Goal: Information Seeking & Learning: Learn about a topic

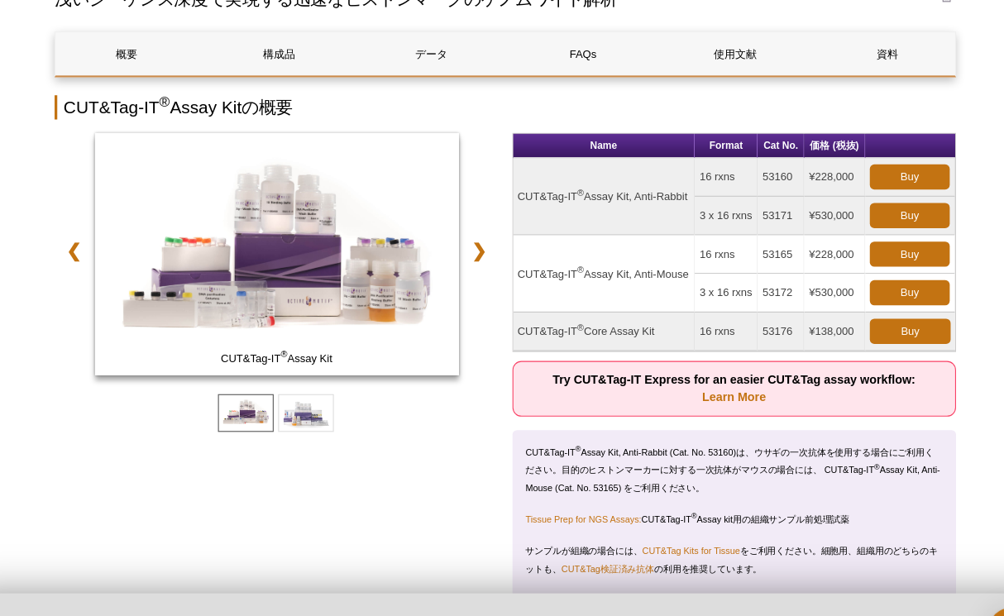
scroll to position [160, 0]
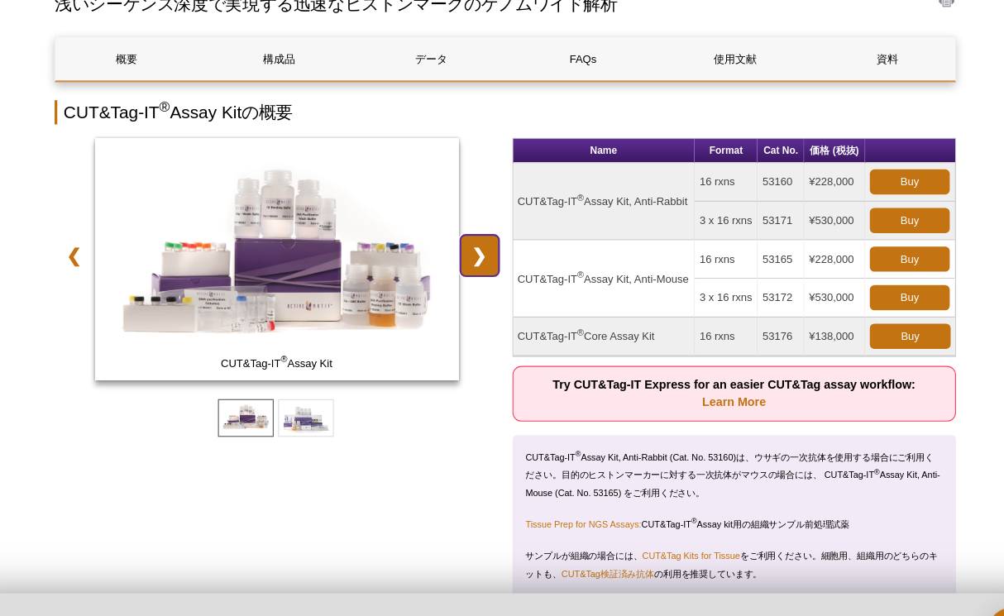
click at [479, 235] on link "❯" at bounding box center [478, 236] width 36 height 38
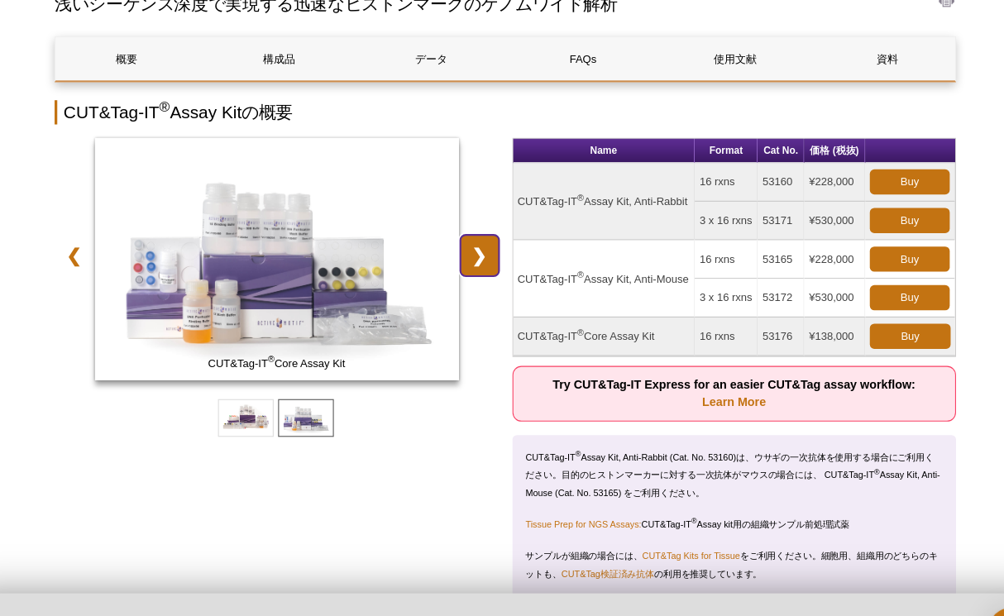
click at [479, 235] on link "❯" at bounding box center [478, 236] width 36 height 38
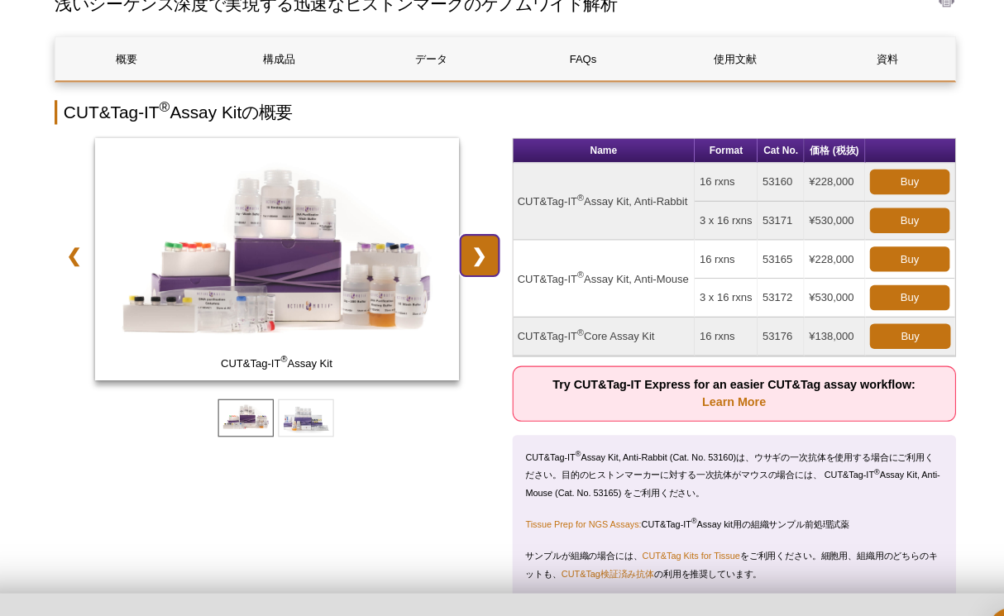
click at [479, 235] on link "❯" at bounding box center [478, 236] width 36 height 38
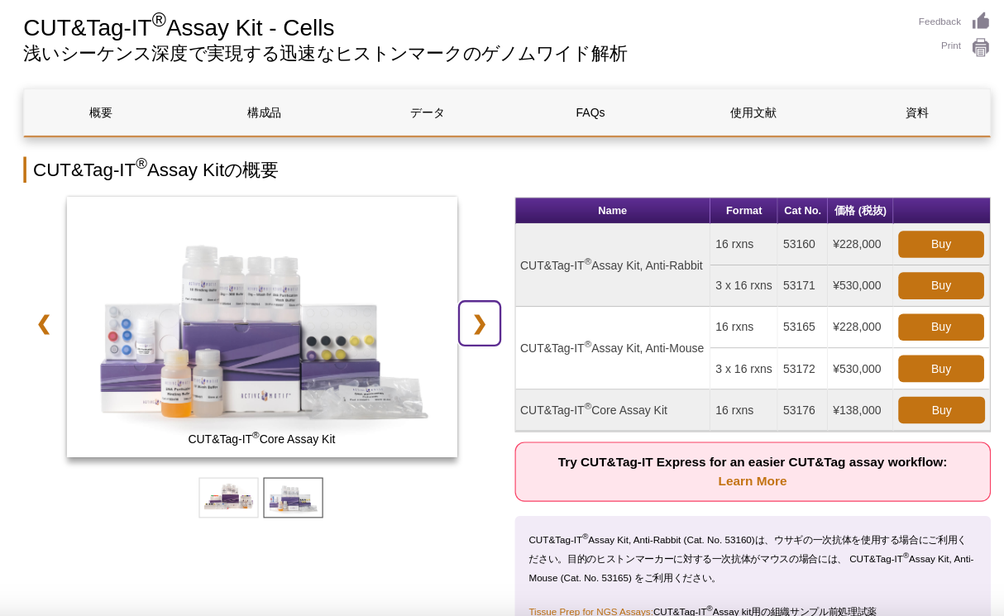
scroll to position [112, 0]
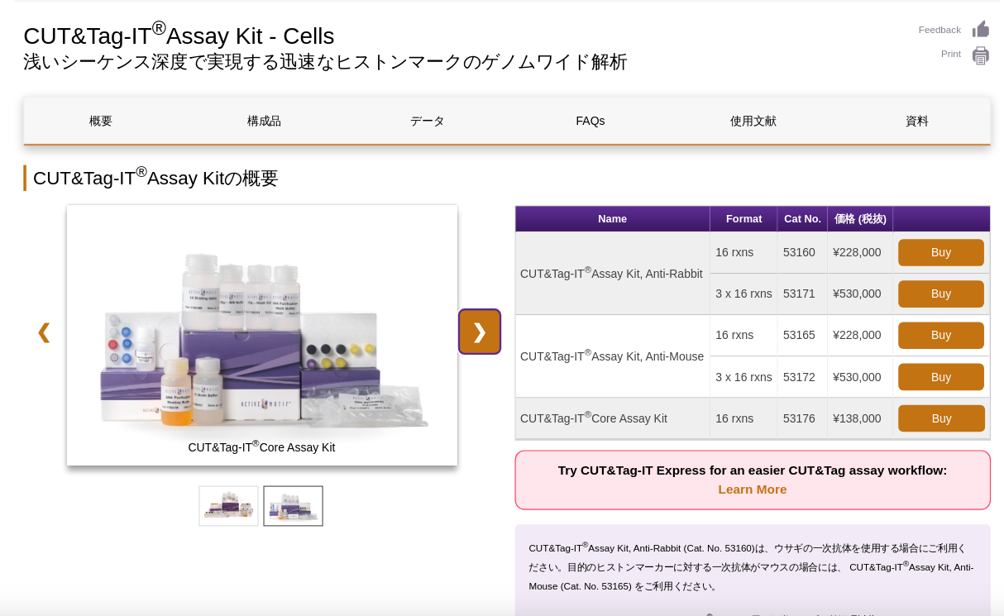
click at [484, 278] on link "❯" at bounding box center [478, 284] width 36 height 38
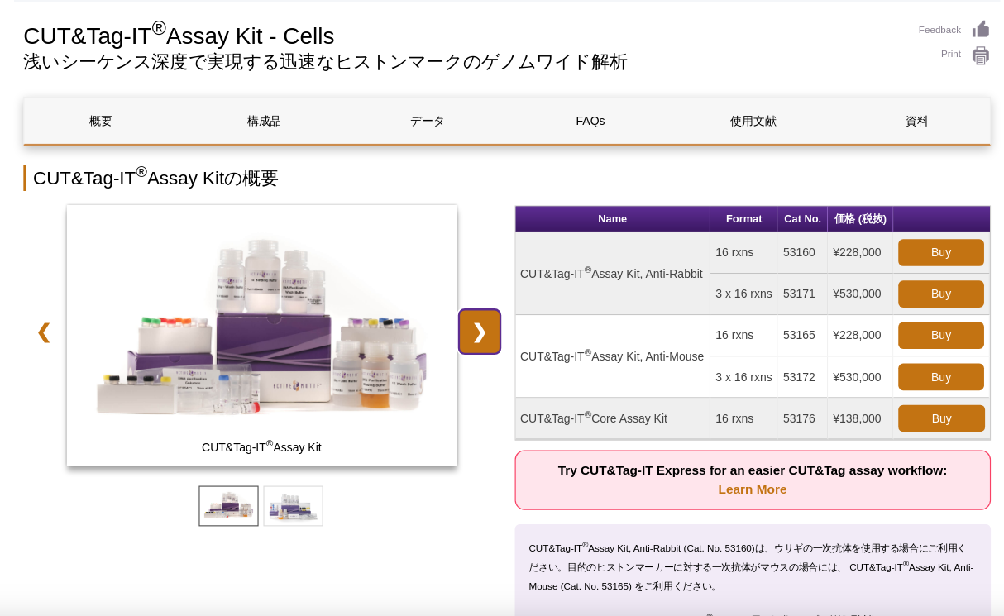
click at [484, 280] on link "❯" at bounding box center [478, 284] width 36 height 38
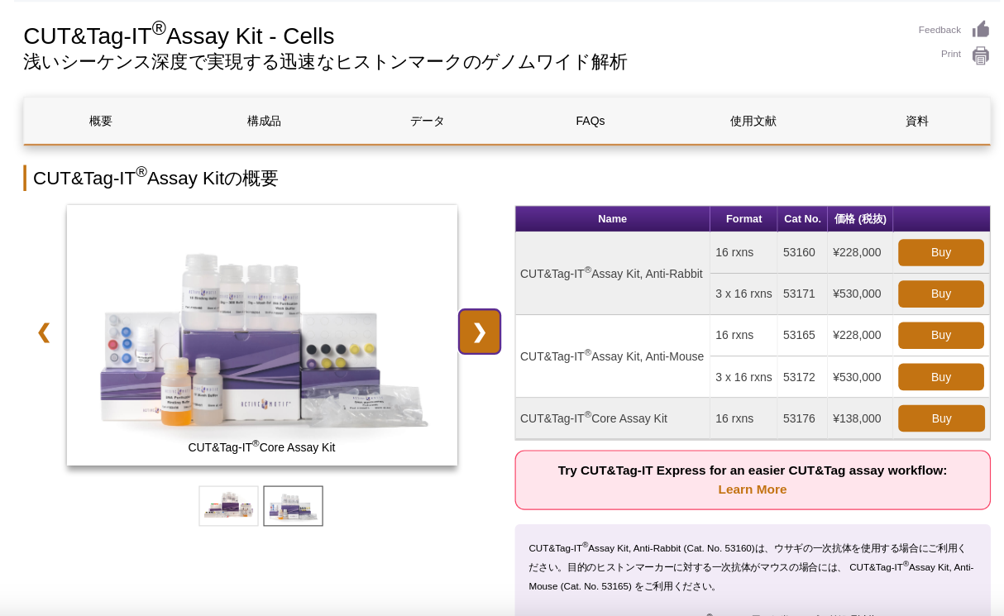
click at [484, 280] on link "❯" at bounding box center [478, 284] width 36 height 38
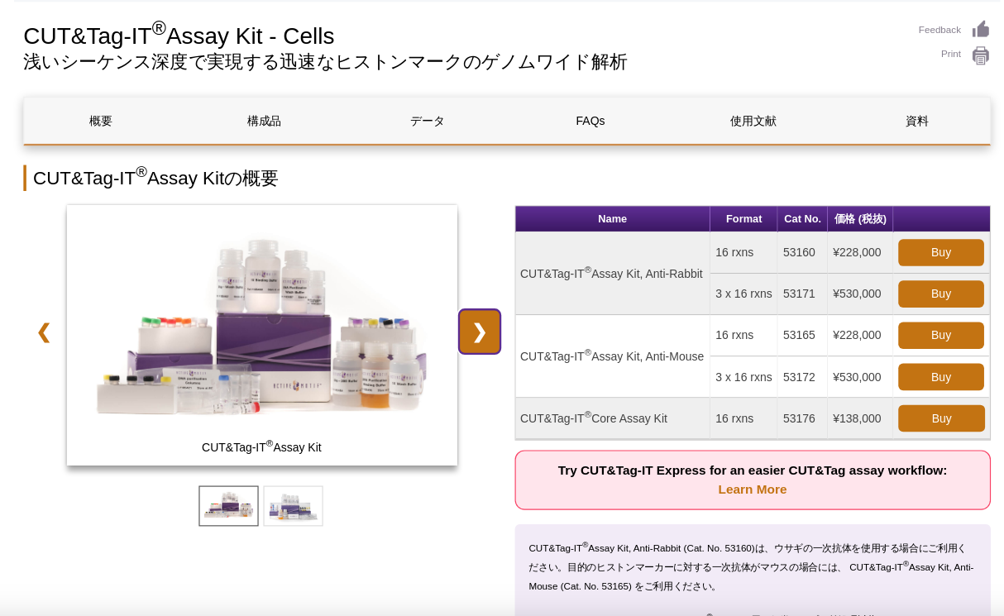
click at [484, 280] on link "❯" at bounding box center [478, 284] width 36 height 38
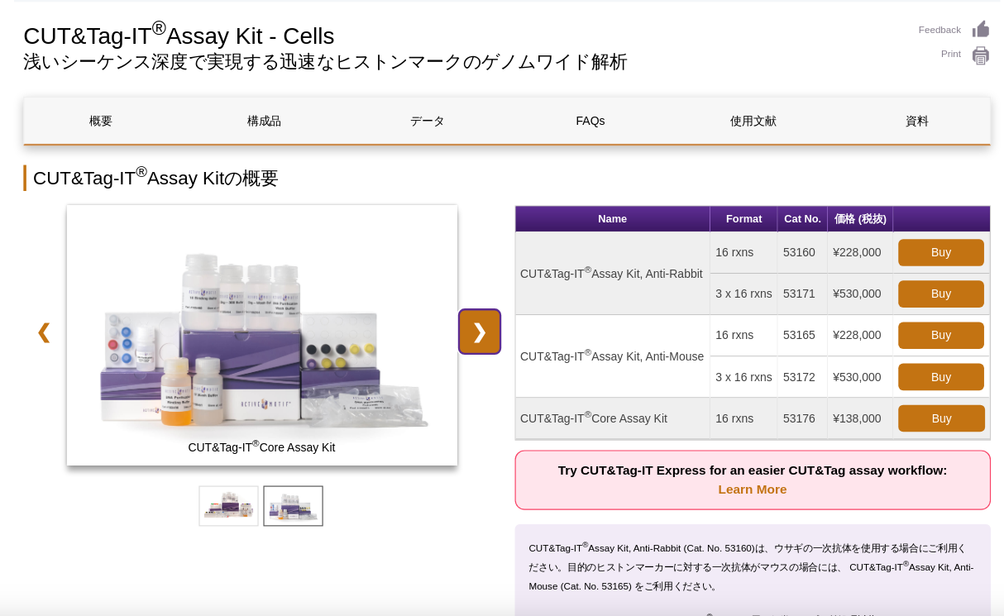
click at [484, 280] on link "❯" at bounding box center [478, 284] width 36 height 38
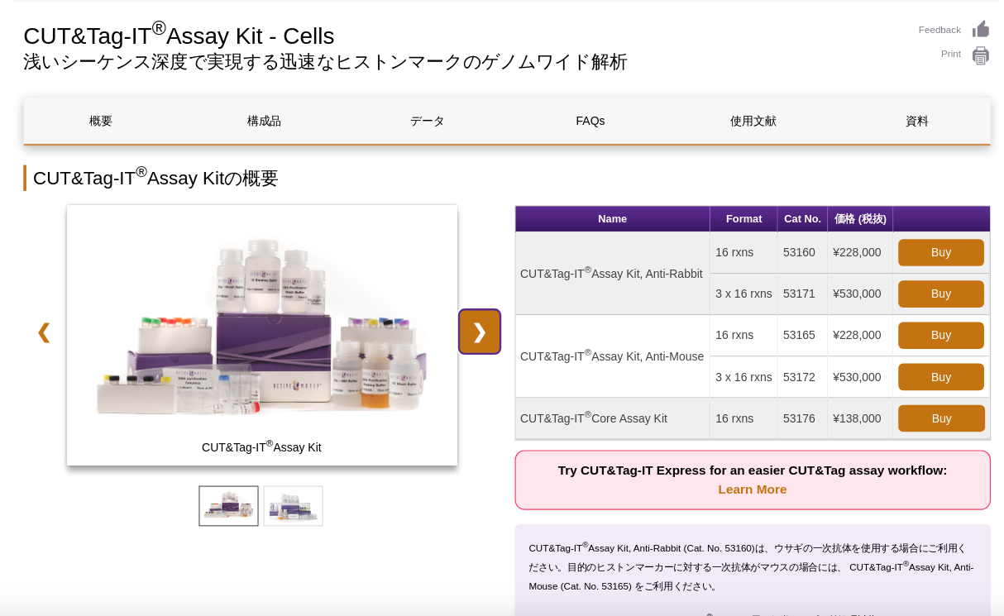
click at [484, 279] on link "❯" at bounding box center [478, 284] width 36 height 38
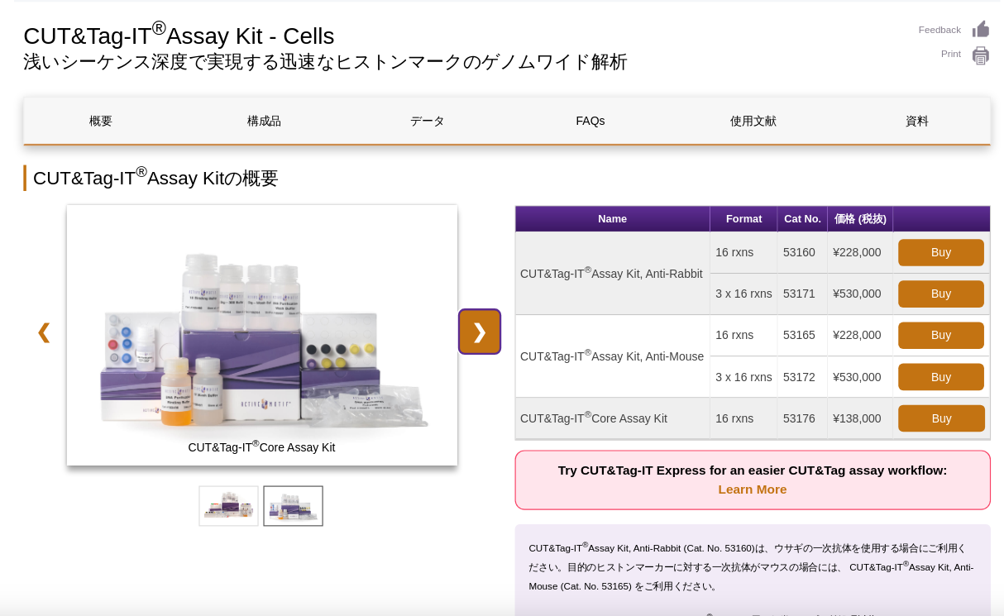
click at [484, 279] on link "❯" at bounding box center [478, 284] width 36 height 38
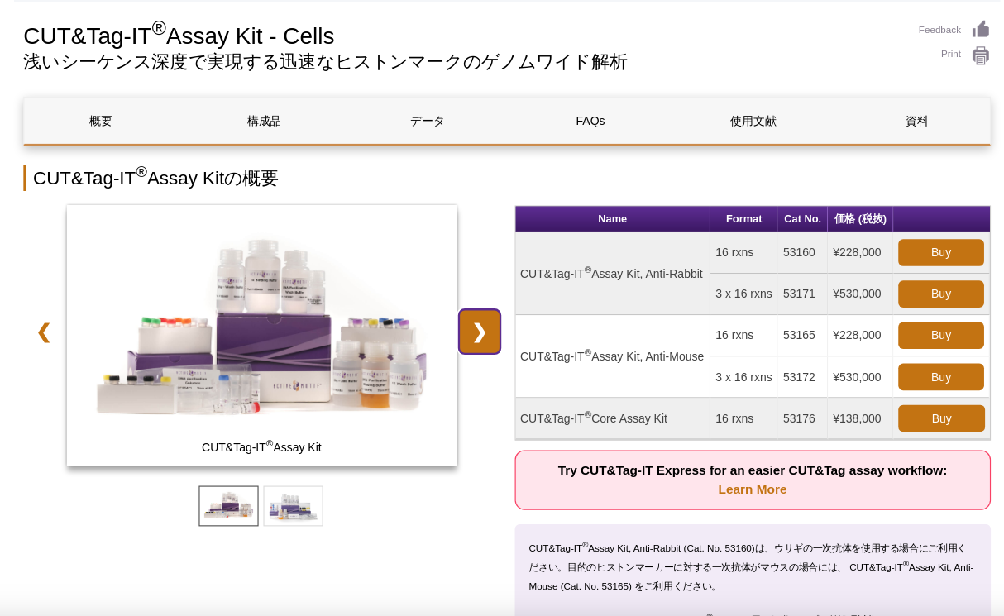
click at [484, 279] on link "❯" at bounding box center [478, 284] width 36 height 38
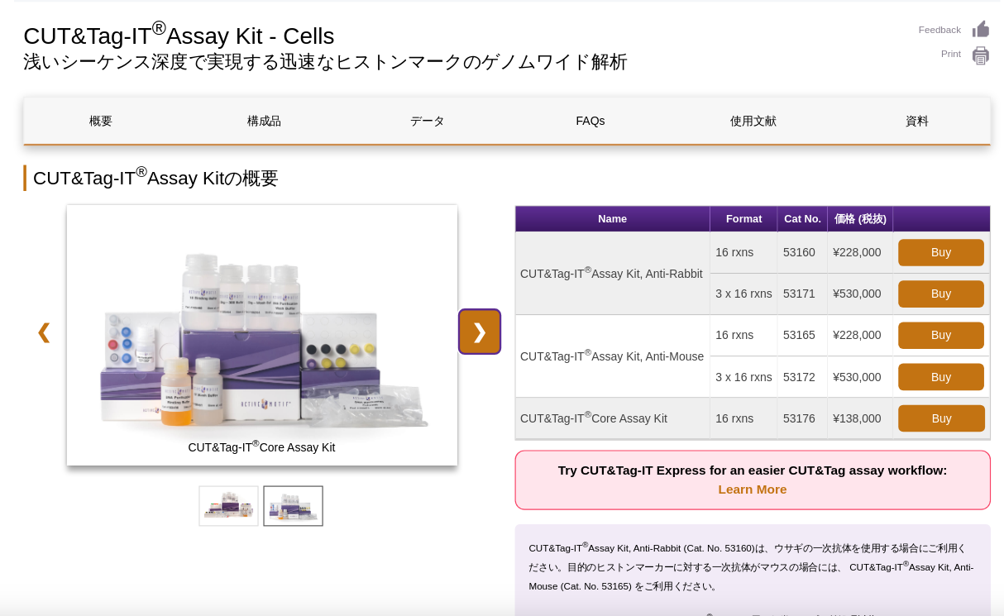
click at [484, 279] on link "❯" at bounding box center [478, 284] width 36 height 38
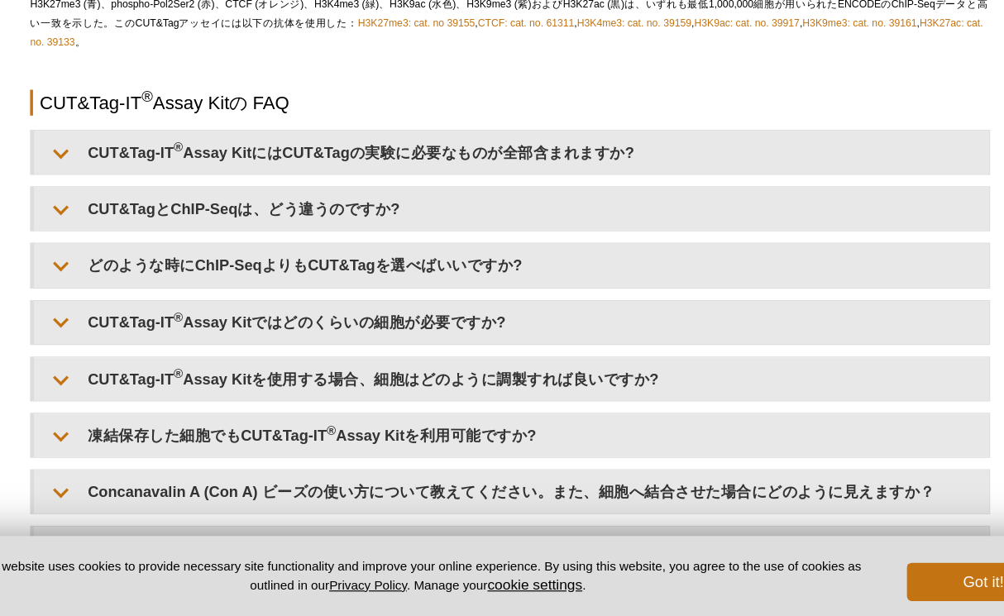
scroll to position [3554, 0]
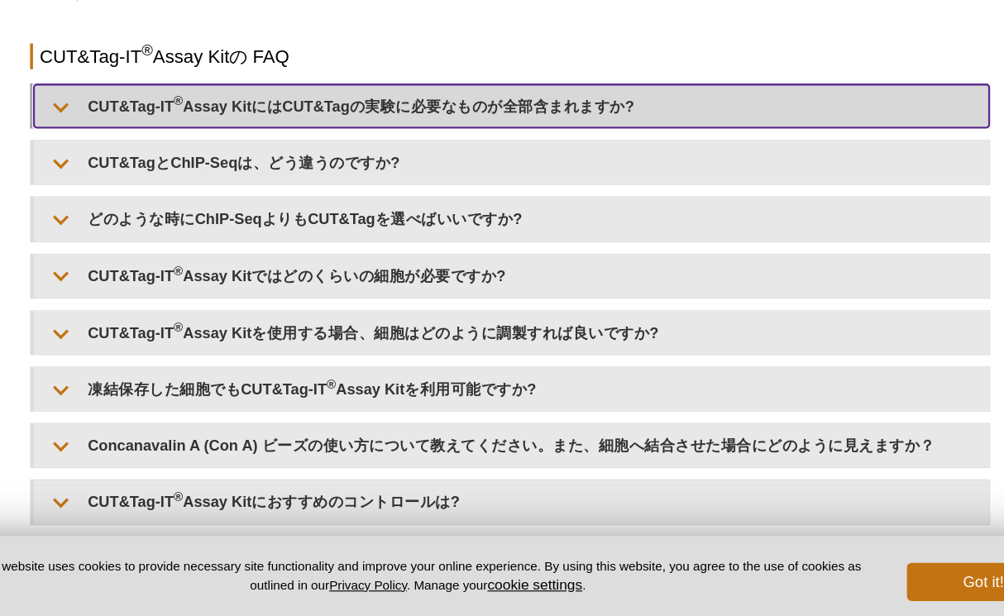
click at [532, 193] on summary "CUT&Tag-IT ® Assay KitにはCUT&Tagの実験に必要なものが全部含まれますか?" at bounding box center [503, 174] width 826 height 37
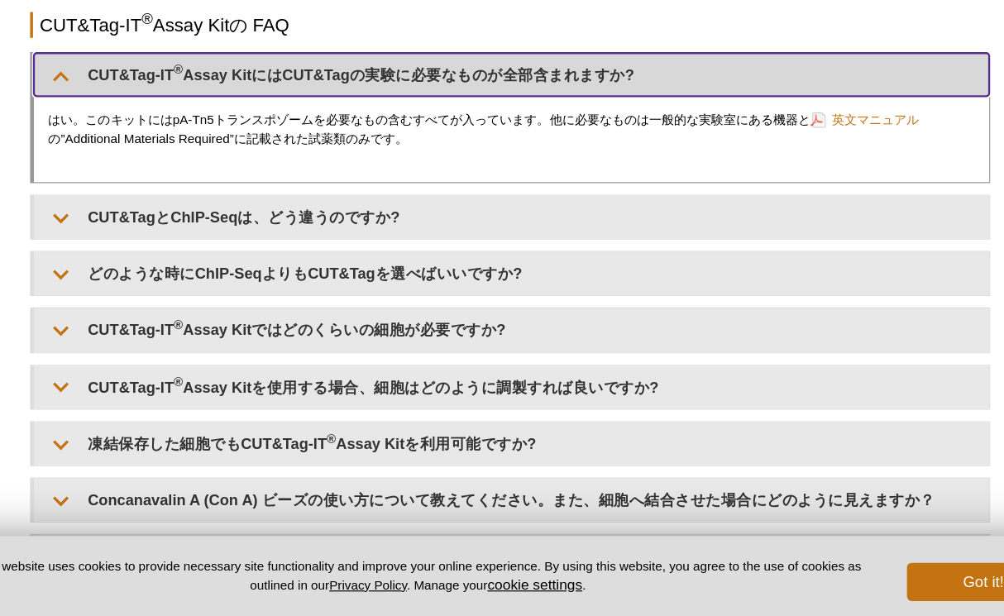
scroll to position [3600, 0]
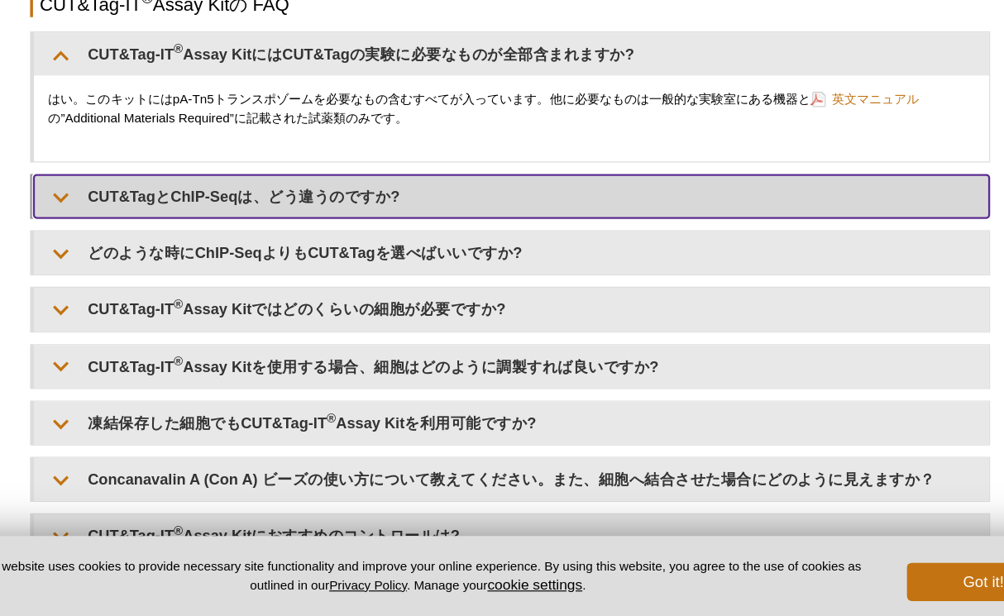
click at [524, 265] on summary "CUT&TagとChIP-Seqは、どう違うのですか?" at bounding box center [503, 252] width 826 height 37
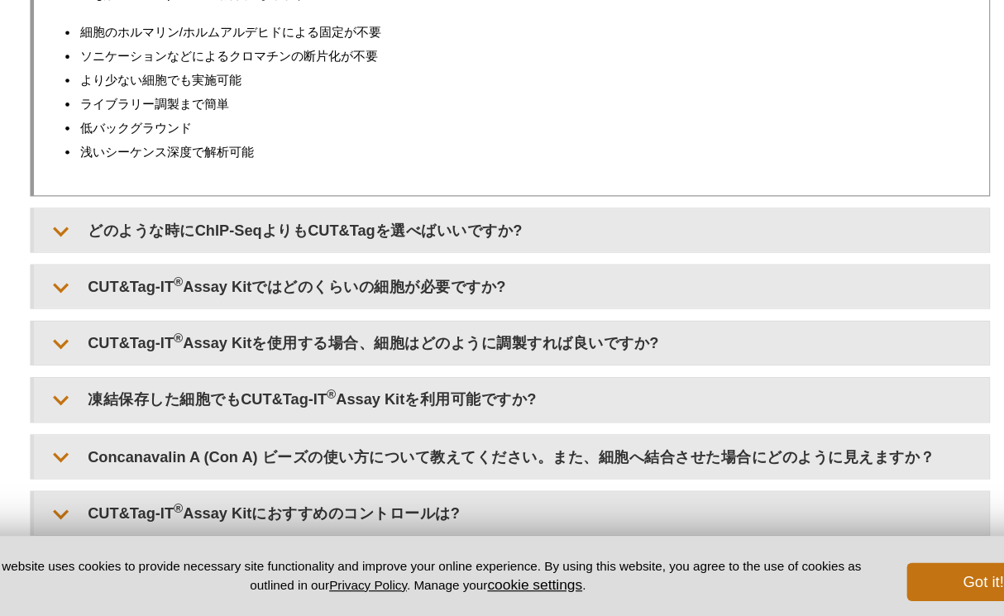
scroll to position [3819, 0]
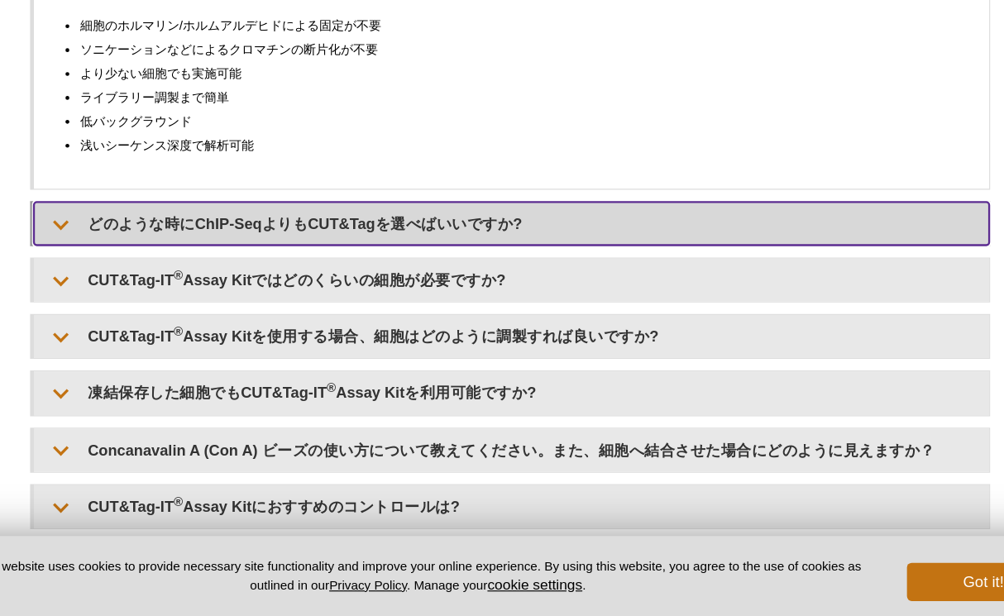
click at [518, 295] on summary "どのような時にChIP-SeqよりもCUT&Tagを選べばいいですか?" at bounding box center [503, 276] width 826 height 37
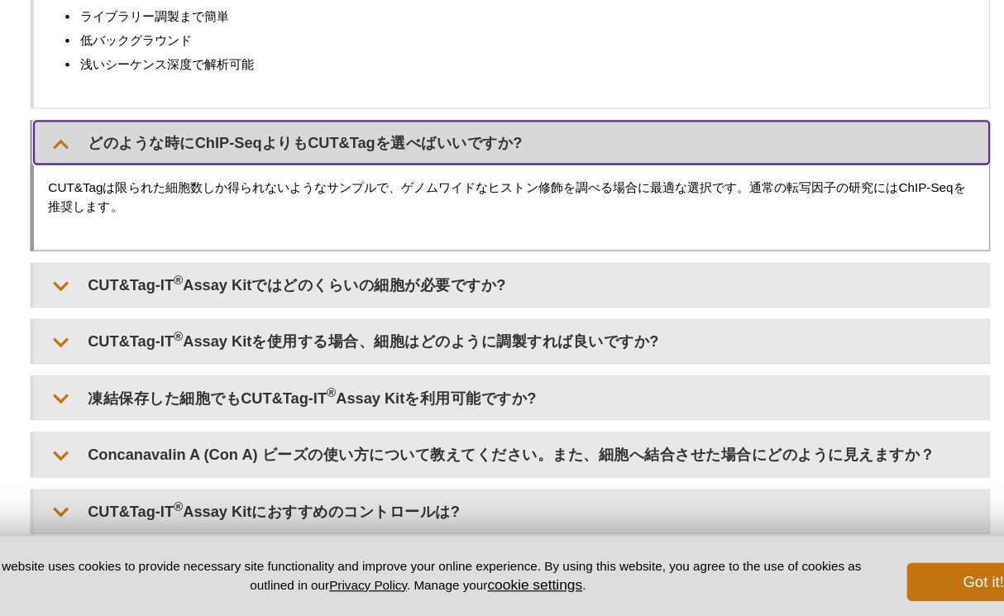
scroll to position [3901, 0]
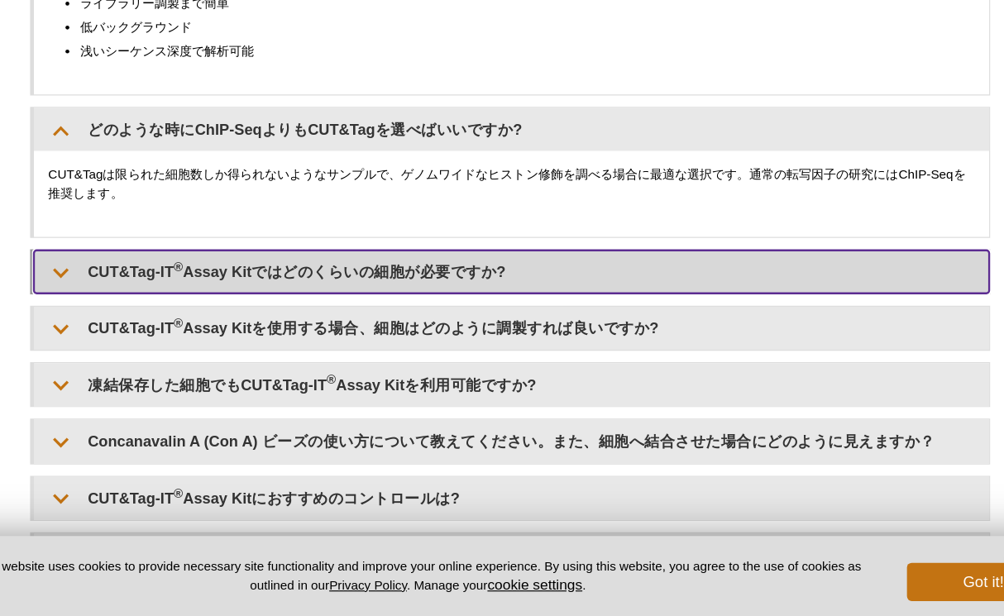
click at [522, 336] on summary "CUT&Tag-IT ® Assay Kitではどのくらいの細胞が必要ですか?" at bounding box center [503, 317] width 826 height 37
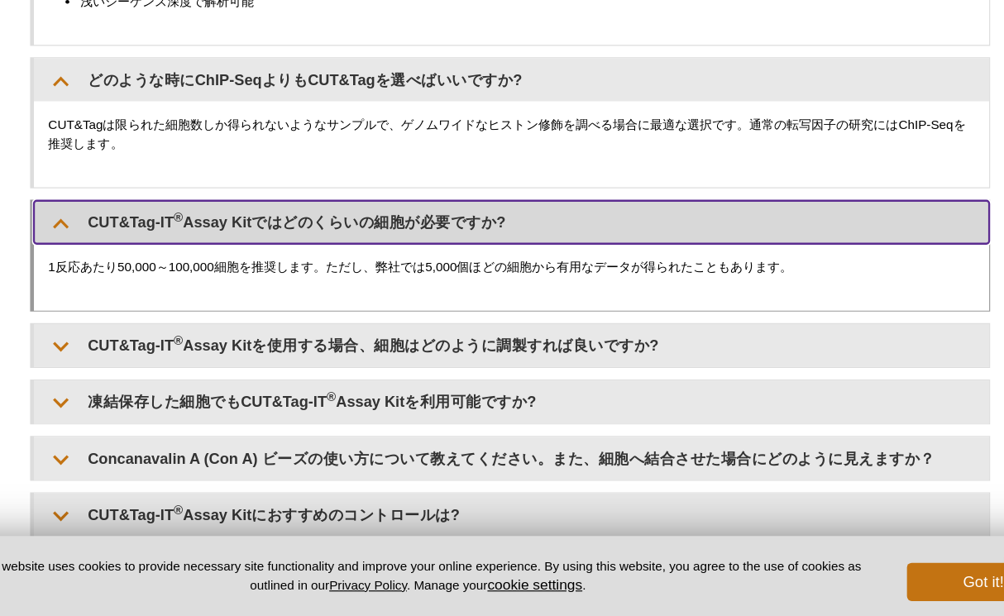
scroll to position [3978, 0]
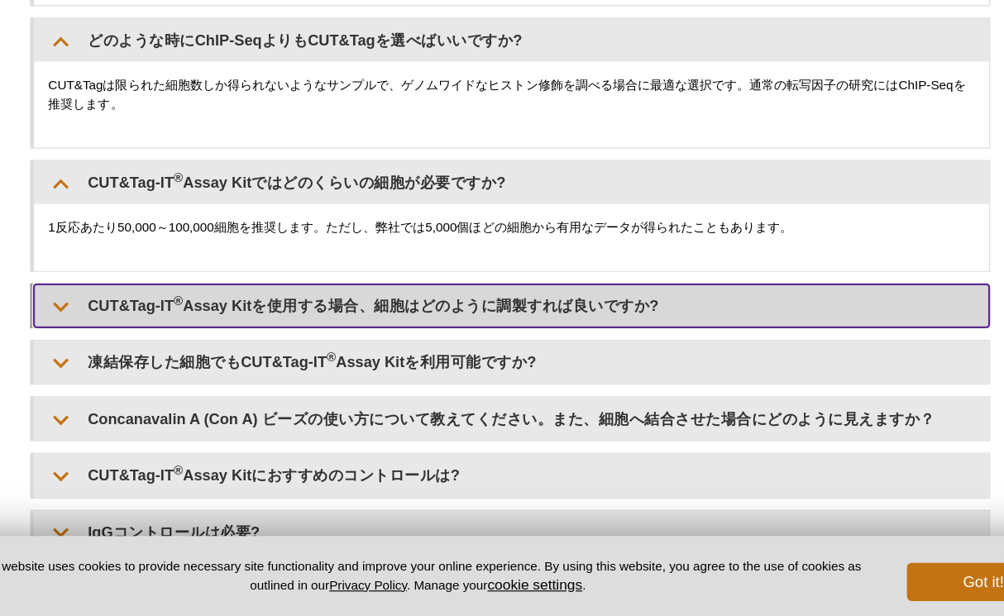
click at [533, 366] on summary "CUT&Tag-IT ® Assay Kitを使用する場合、細胞はどのように調製すれば良いですか?" at bounding box center [503, 347] width 826 height 37
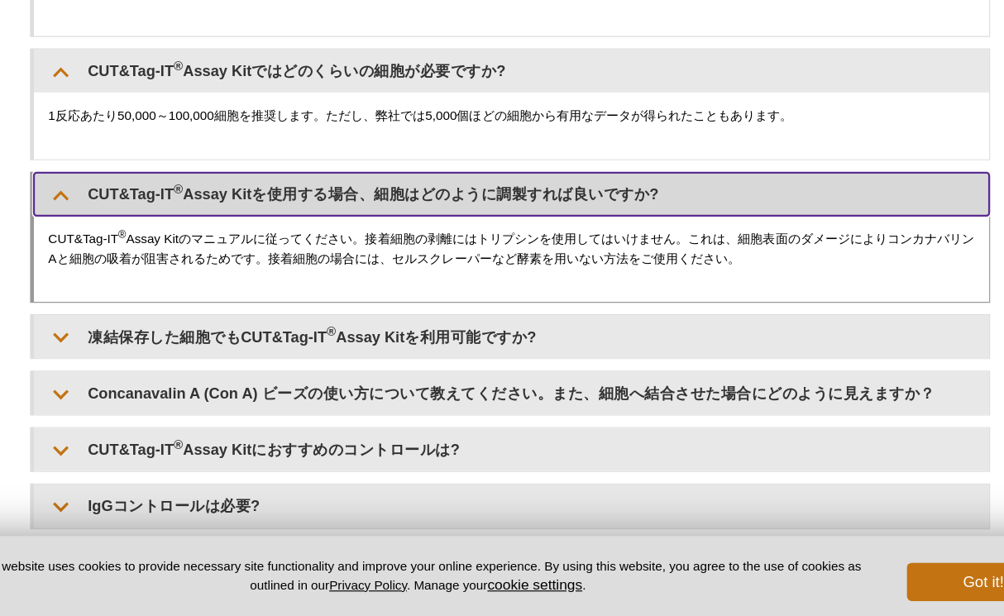
scroll to position [4075, 0]
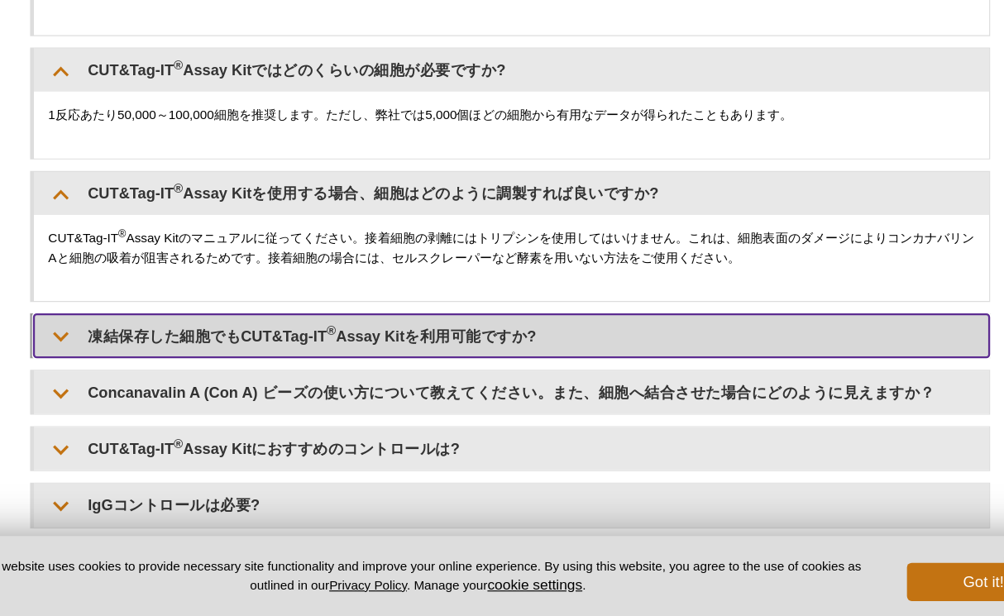
click at [537, 381] on summary "凍結保存した細胞でもCUT&Tag-IT ® Assay Kitを利用可能ですか?" at bounding box center [503, 373] width 826 height 37
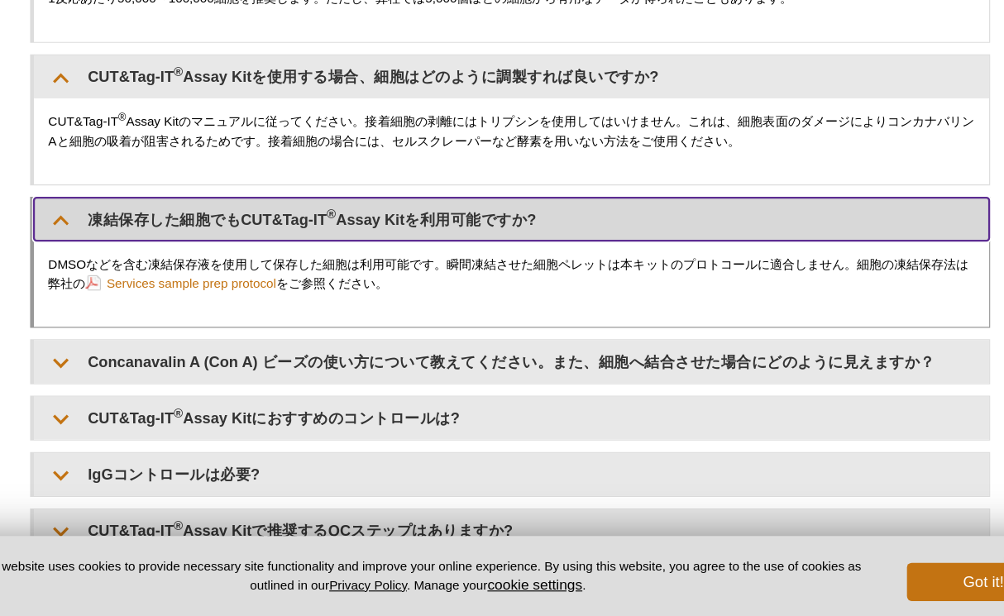
scroll to position [4191, 0]
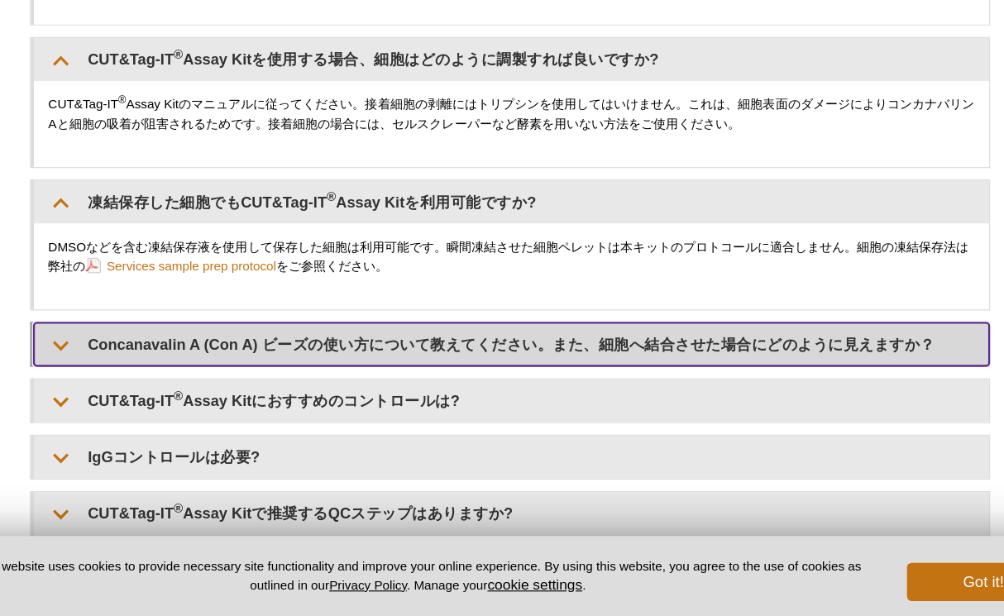
click at [537, 389] on summary "Concanavalin A (Con A) ビーズの使い方について教えてください。また、細胞へ結合させた場合にどのように見えますか？" at bounding box center [503, 380] width 826 height 37
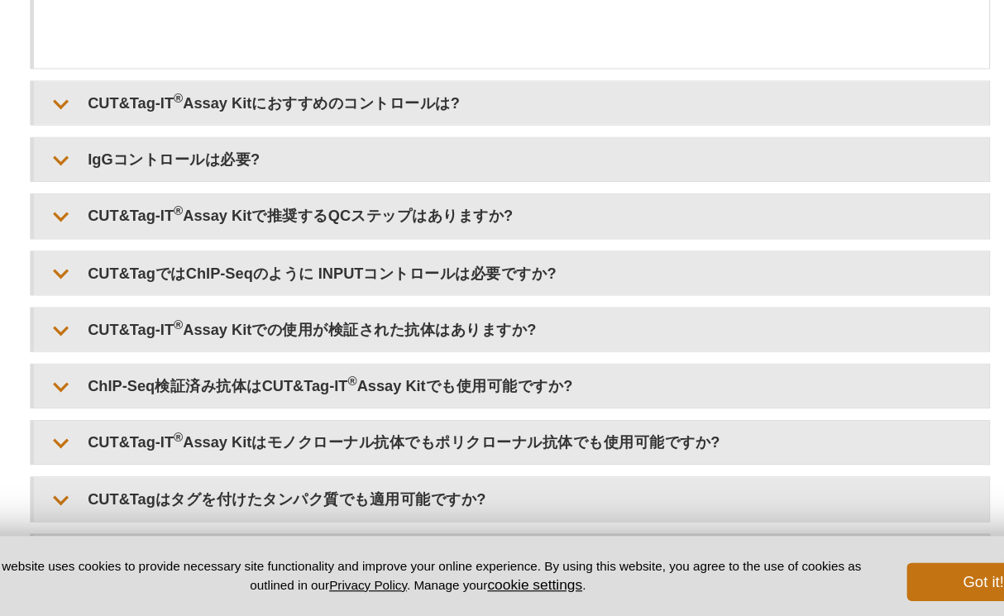
scroll to position [4756, 0]
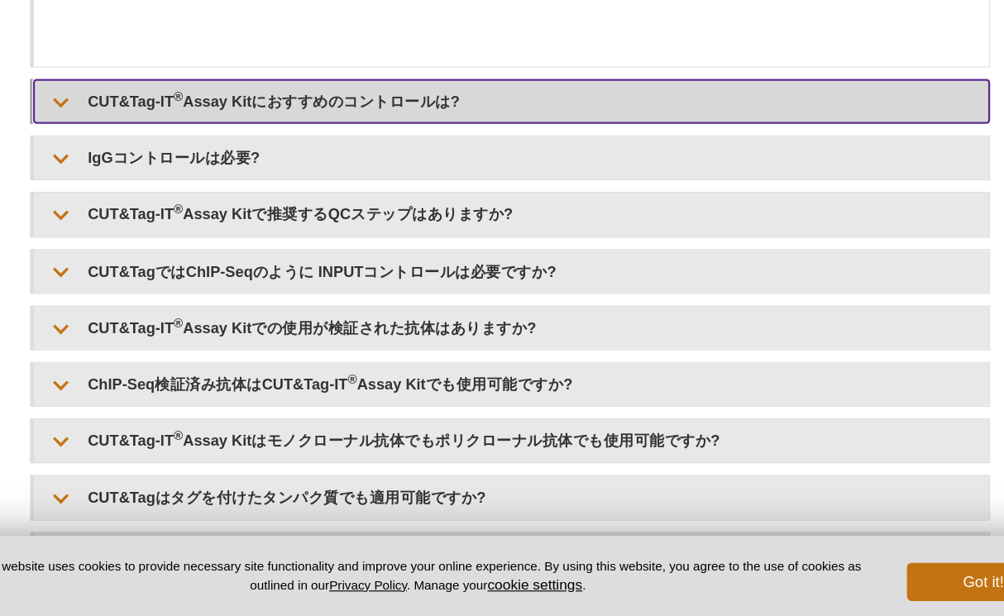
click at [557, 181] on summary "CUT&Tag-IT ® Assay Kitにおすすめのコントロールは?" at bounding box center [503, 170] width 826 height 37
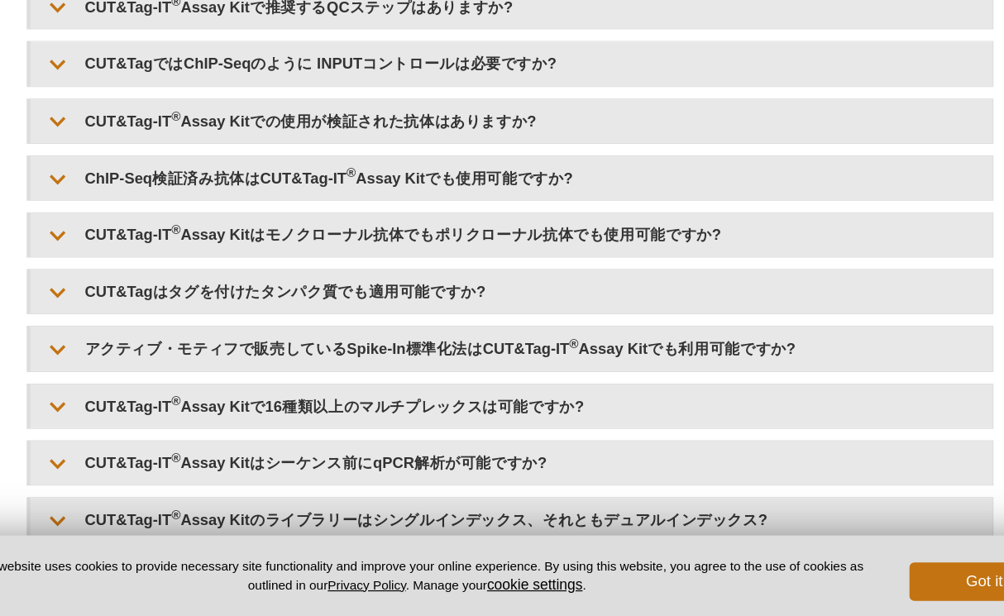
scroll to position [5039, 0]
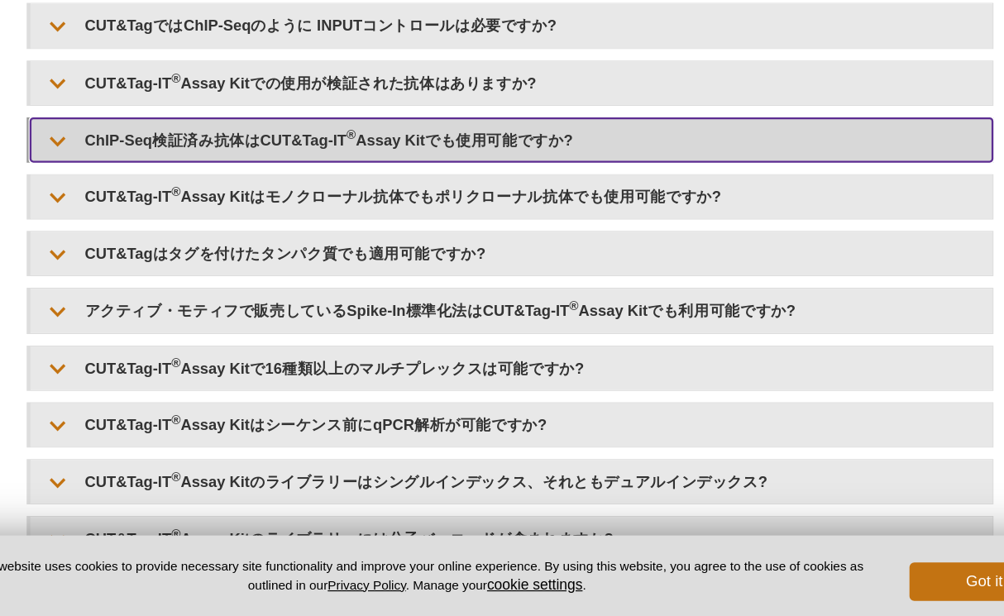
click at [584, 206] on summary "ChIP-Seq検証済み抗体はCUT&Tag-IT ® Assay Kitでも使用可能ですか?" at bounding box center [503, 206] width 826 height 37
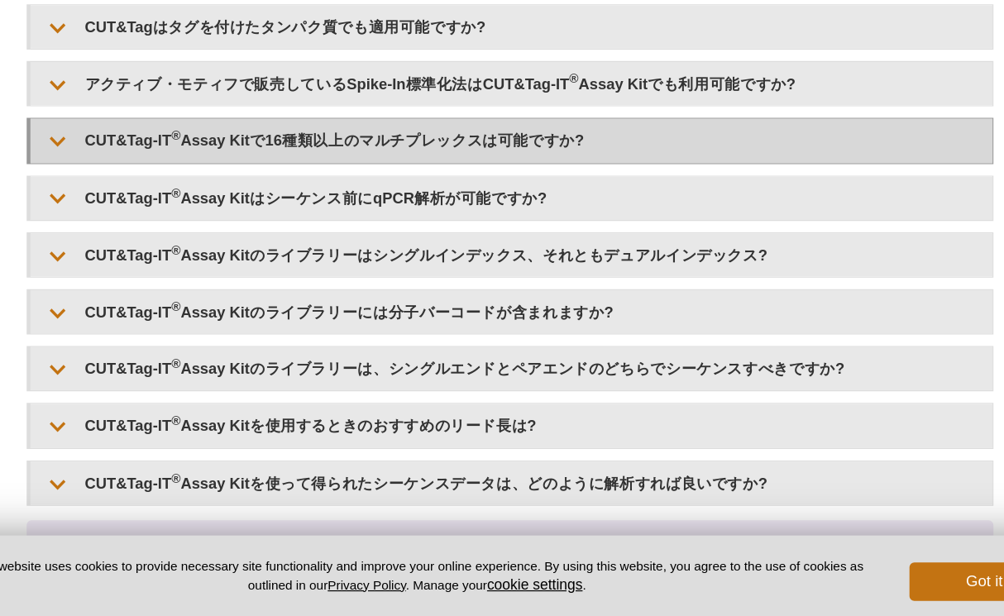
scroll to position [5313, 0]
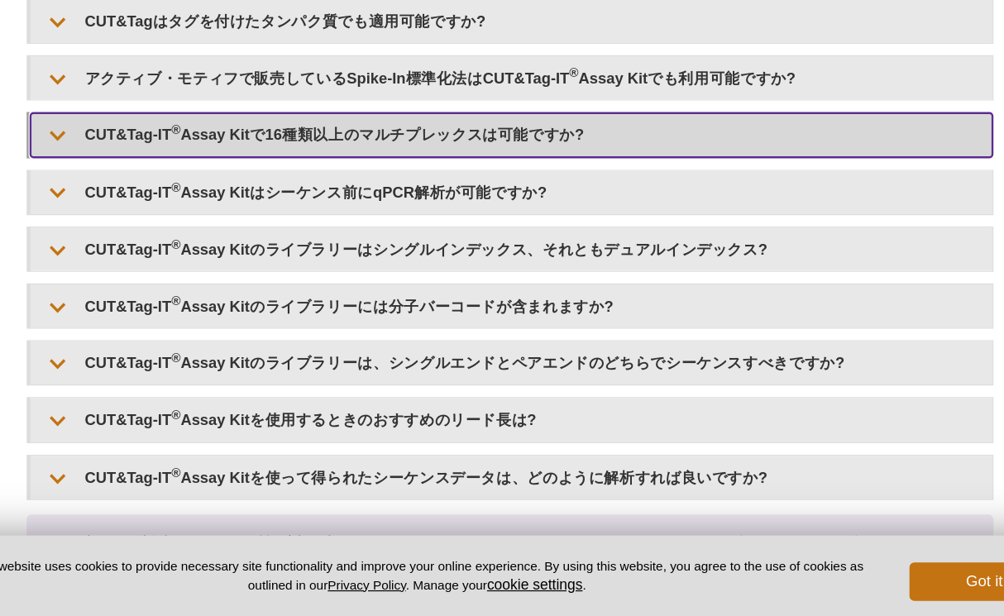
click at [522, 221] on summary "CUT&Tag-IT ® Assay Kitで16種類以上のマルチプレックスは可能ですか?" at bounding box center [503, 202] width 826 height 37
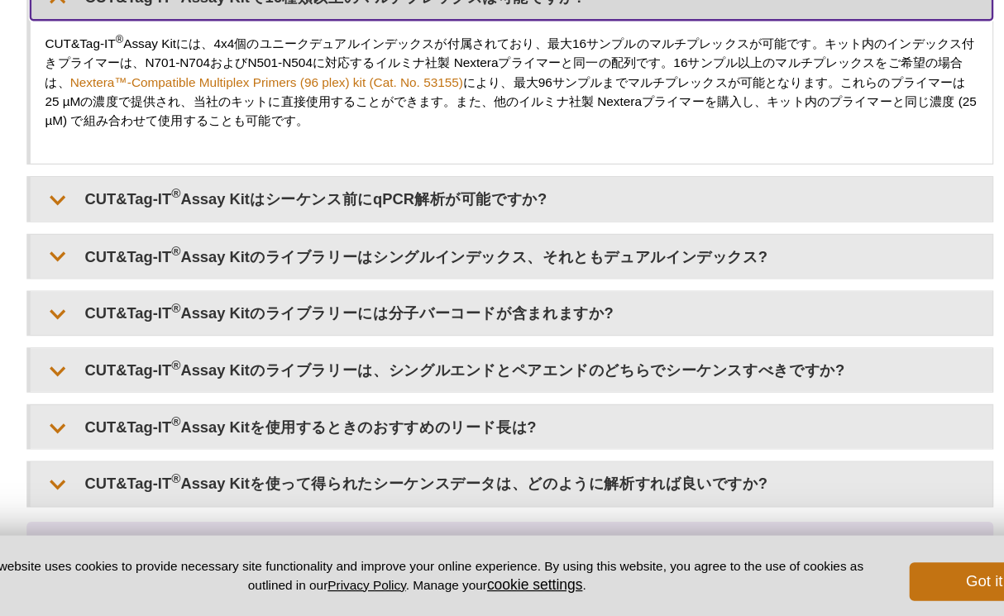
scroll to position [5448, 0]
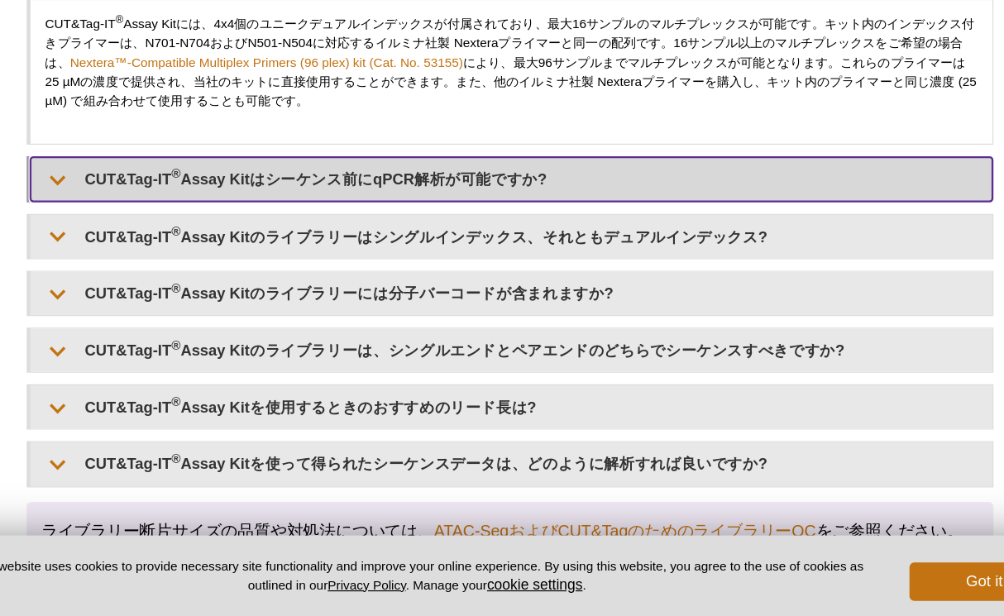
click at [527, 242] on summary "CUT&Tag-IT ® Assay Kitはシーケンス前にqPCR解析が可能ですか?" at bounding box center [503, 240] width 826 height 37
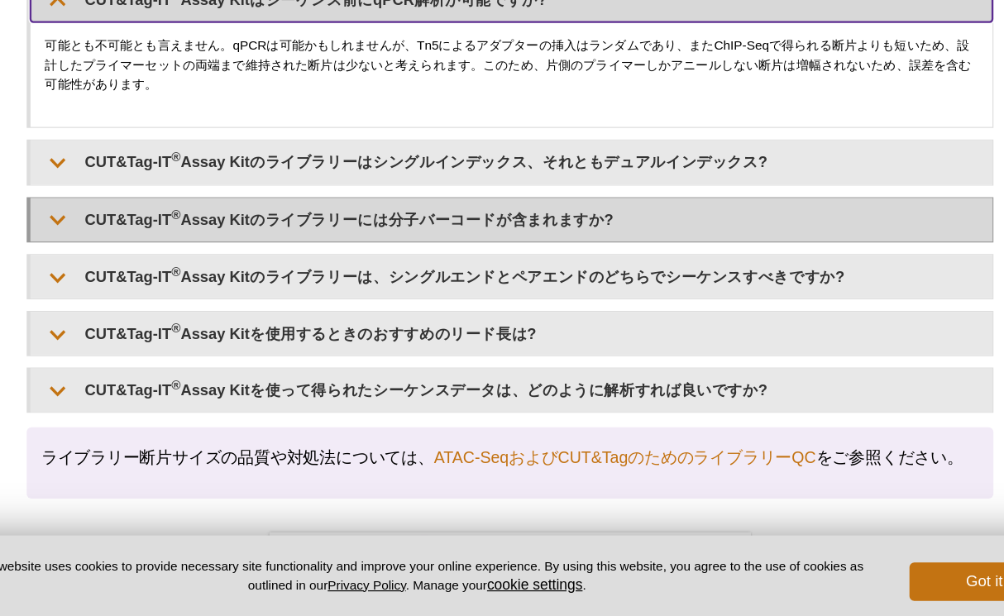
scroll to position [5622, 0]
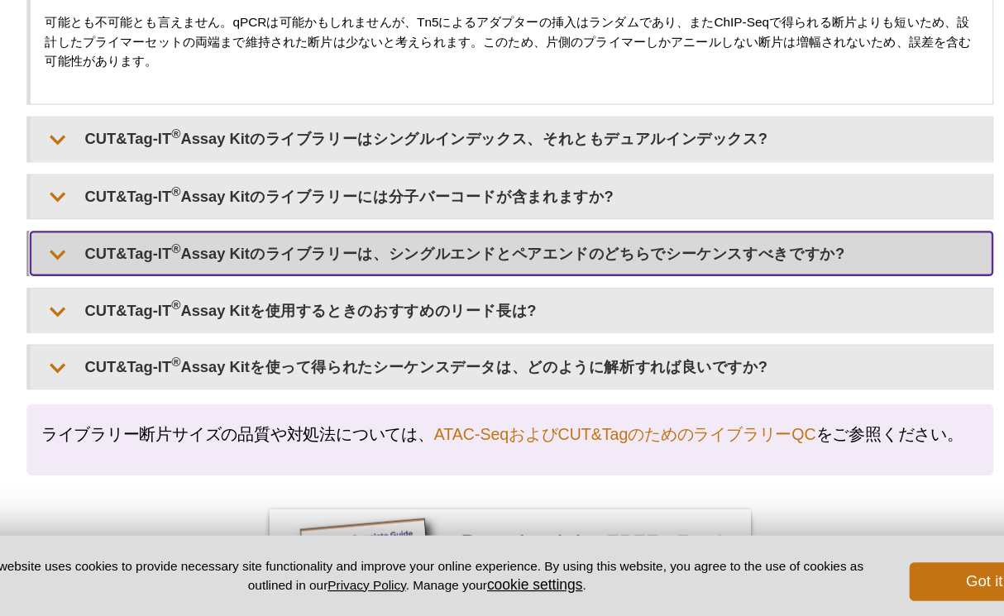
click at [517, 317] on summary "CUT&Tag-IT ® Assay Kitのライブラリーは、シングルエンドとペアエンドのどちらでシーケンスすべきですか?" at bounding box center [503, 304] width 826 height 37
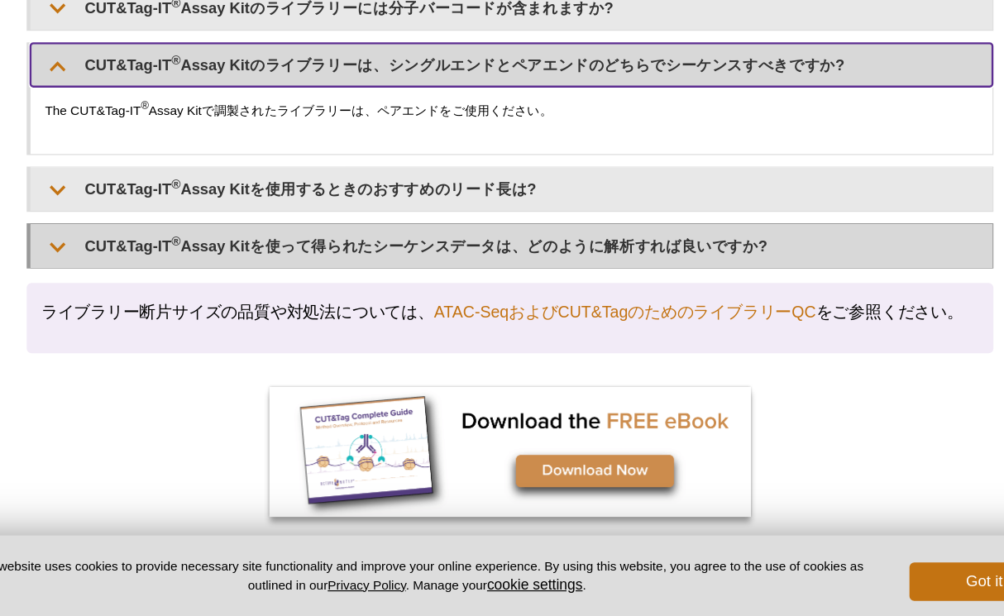
scroll to position [5805, 0]
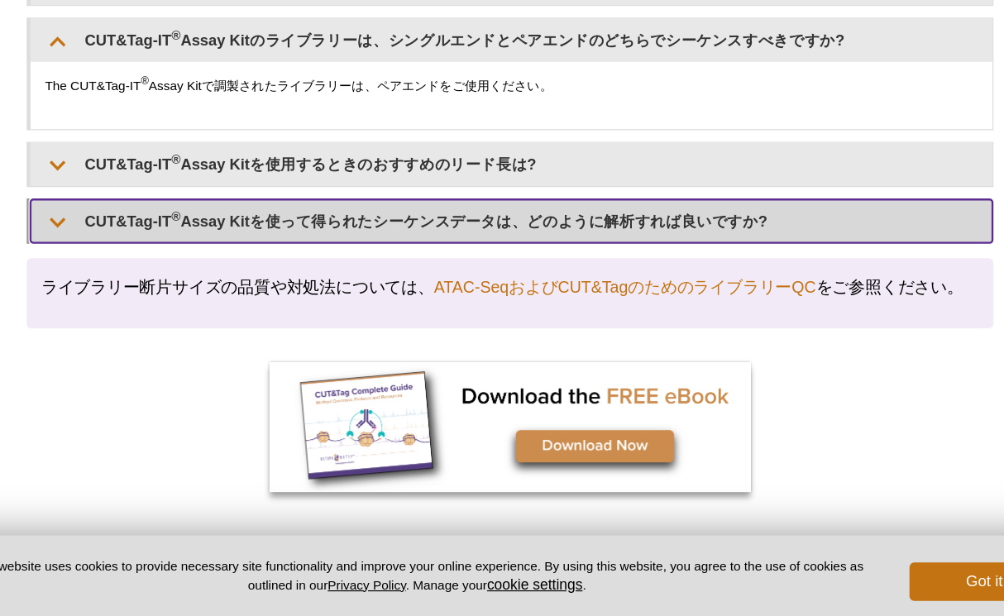
click at [520, 271] on summary "CUT&Tag-IT ® Assay Kitを使って得られたシーケンスデータは、どのように解析すれば良いですか?" at bounding box center [503, 276] width 826 height 37
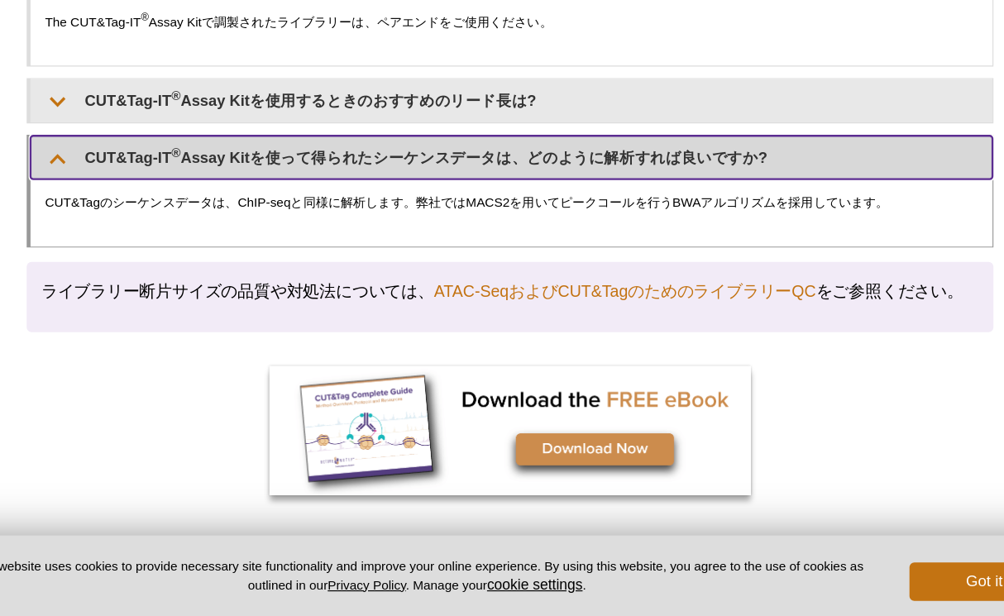
scroll to position [5864, 0]
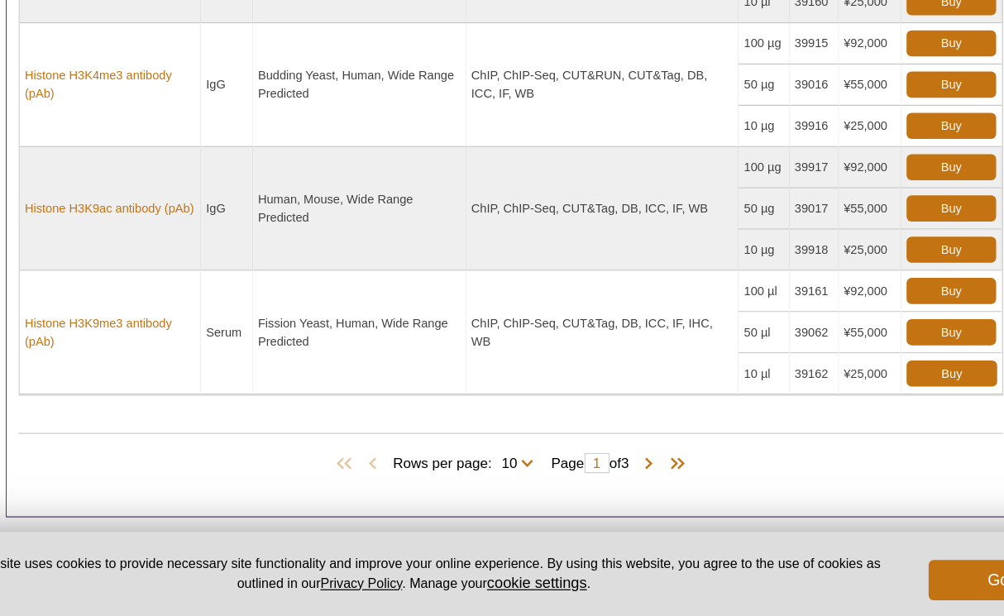
scroll to position [1375, 0]
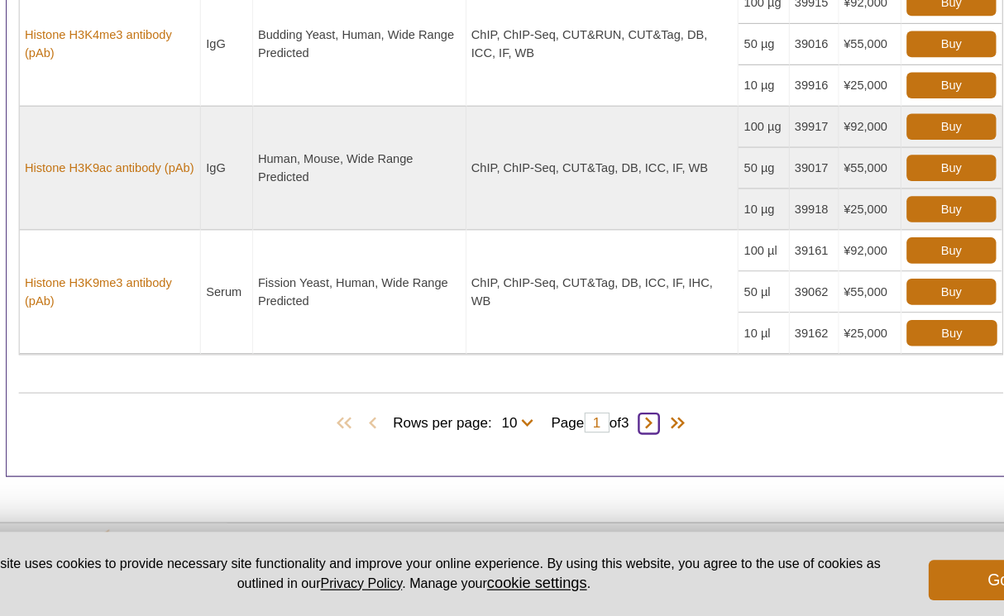
click at [622, 454] on span at bounding box center [615, 457] width 17 height 17
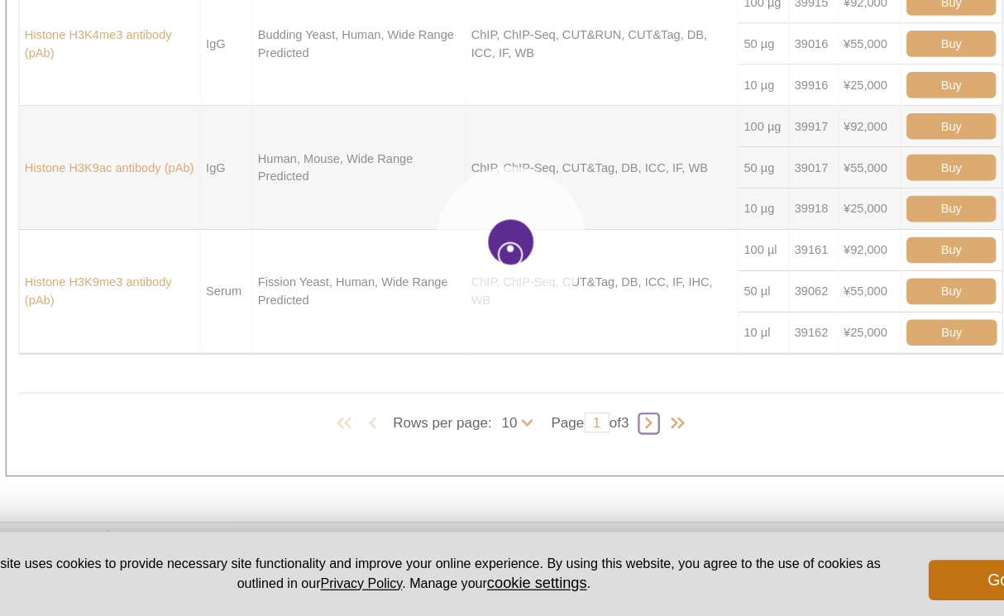
type input "2"
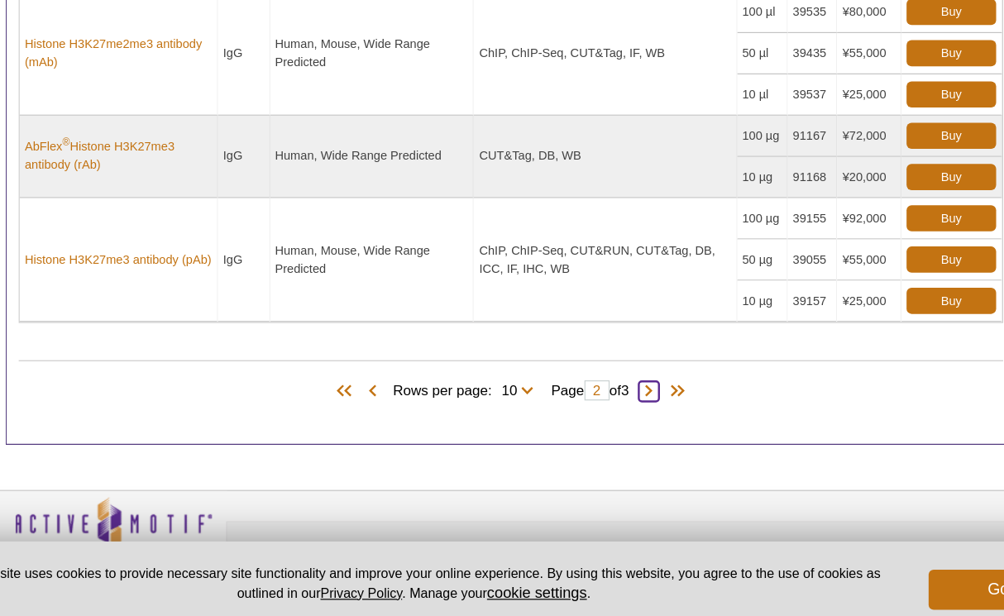
click at [622, 423] on span at bounding box center [615, 423] width 17 height 17
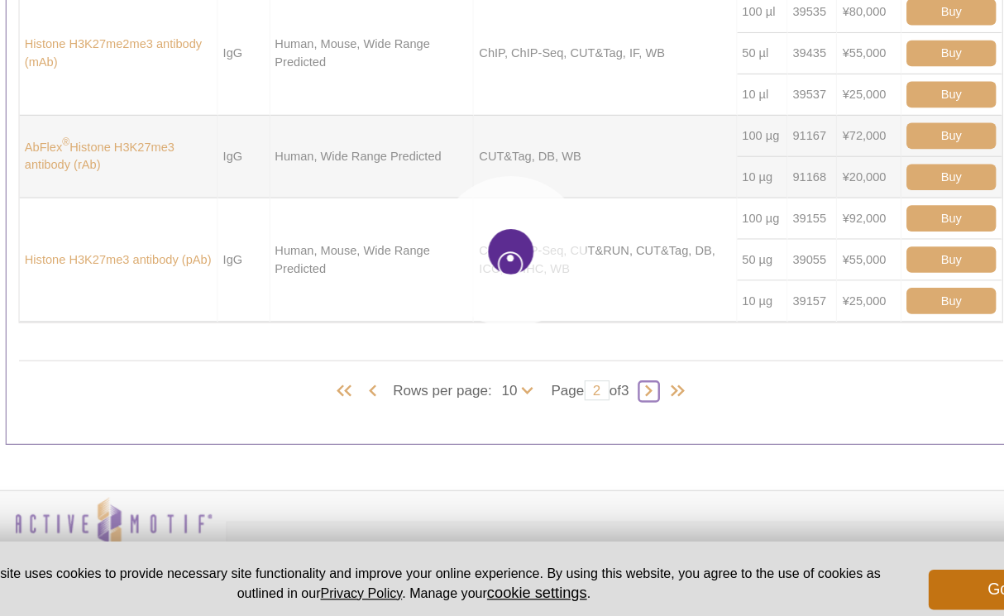
type input "3"
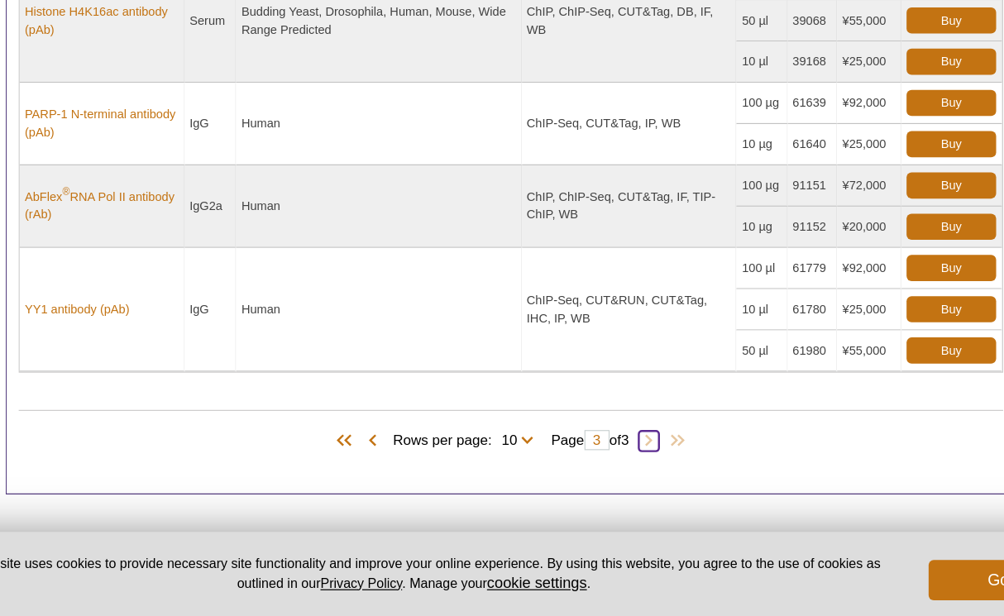
scroll to position [1223, 0]
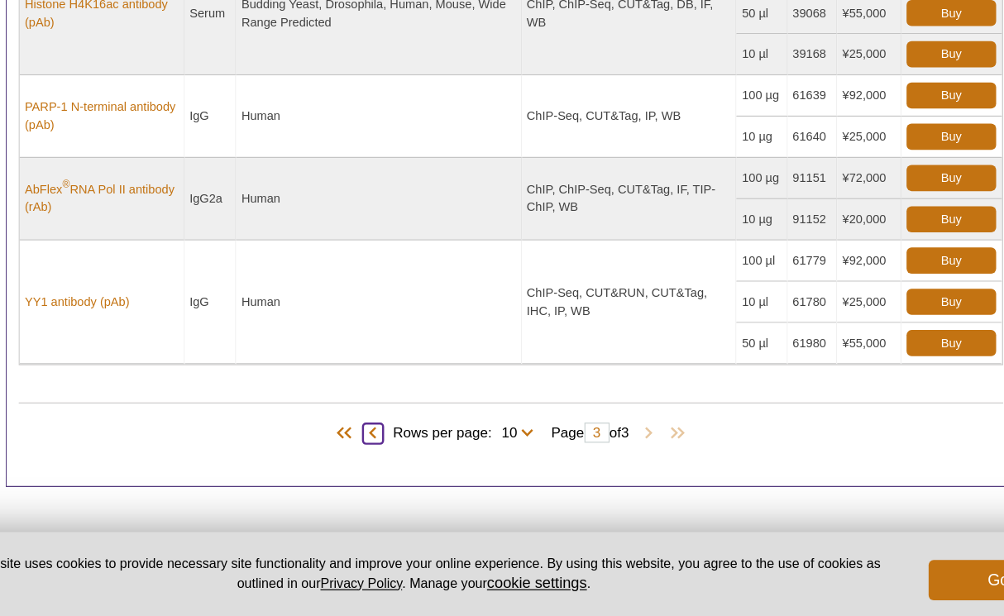
click at [384, 460] on span at bounding box center [388, 465] width 17 height 17
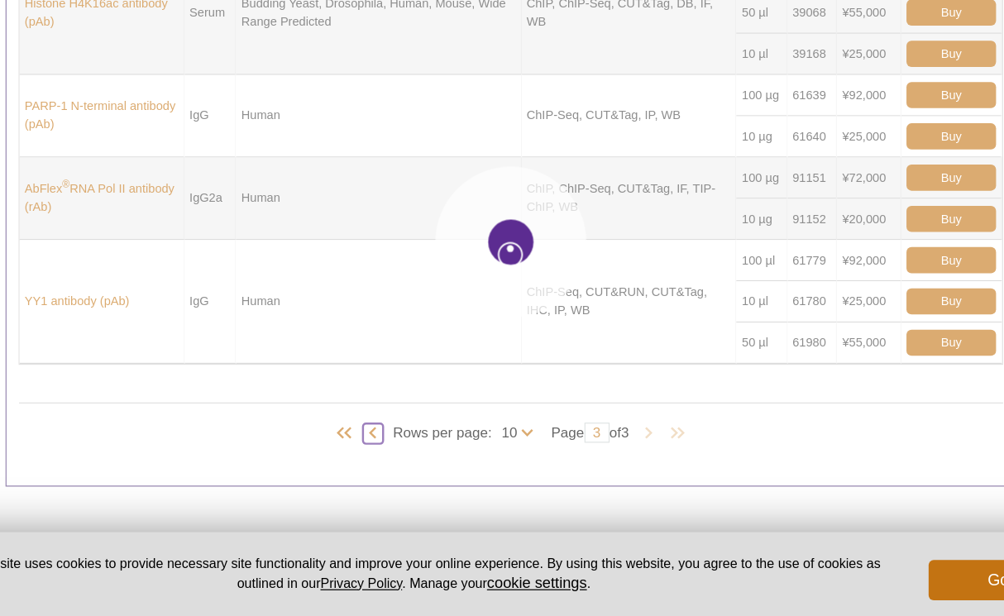
type input "2"
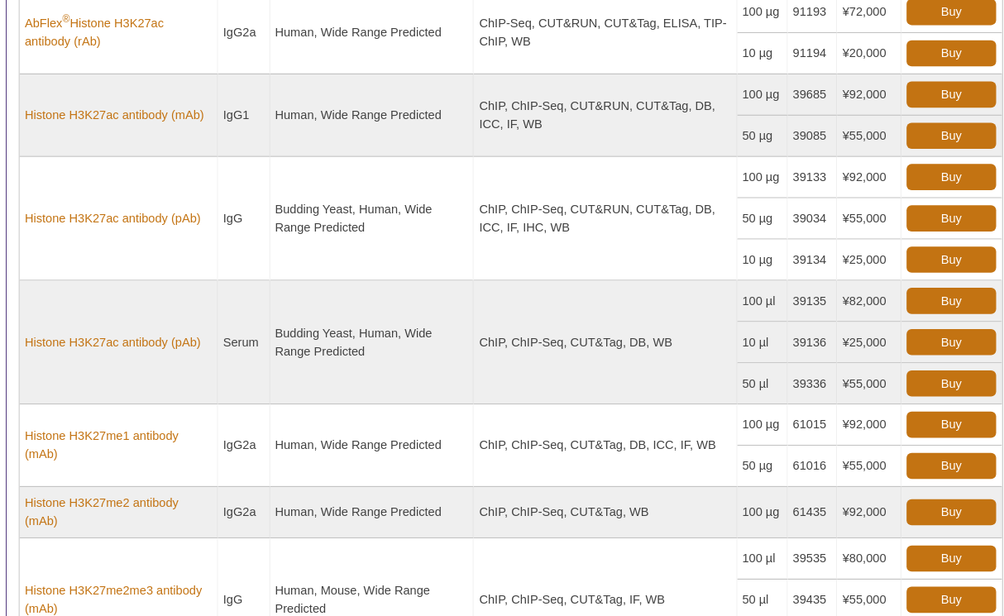
scroll to position [1026, 0]
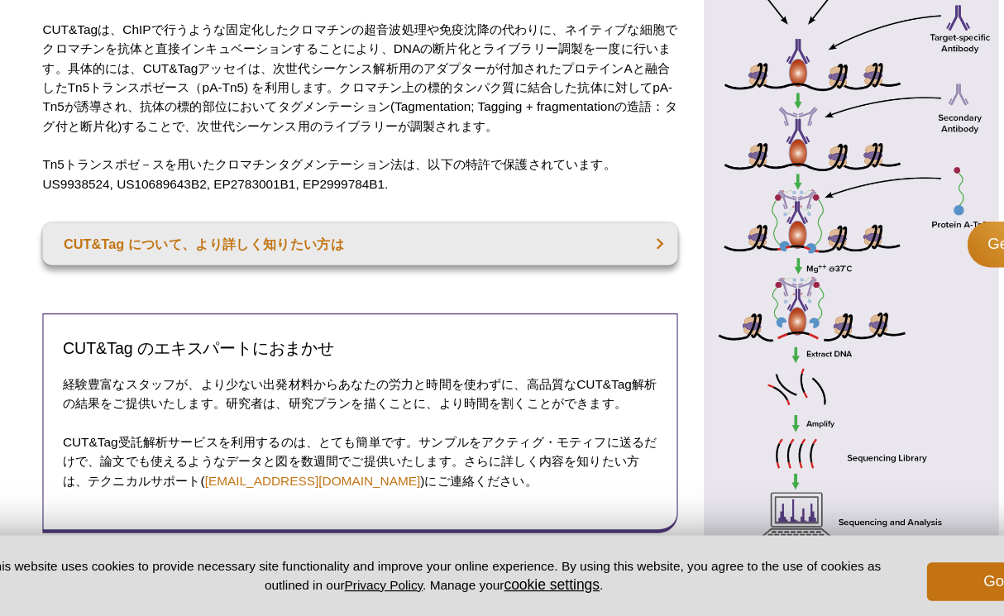
scroll to position [469, 0]
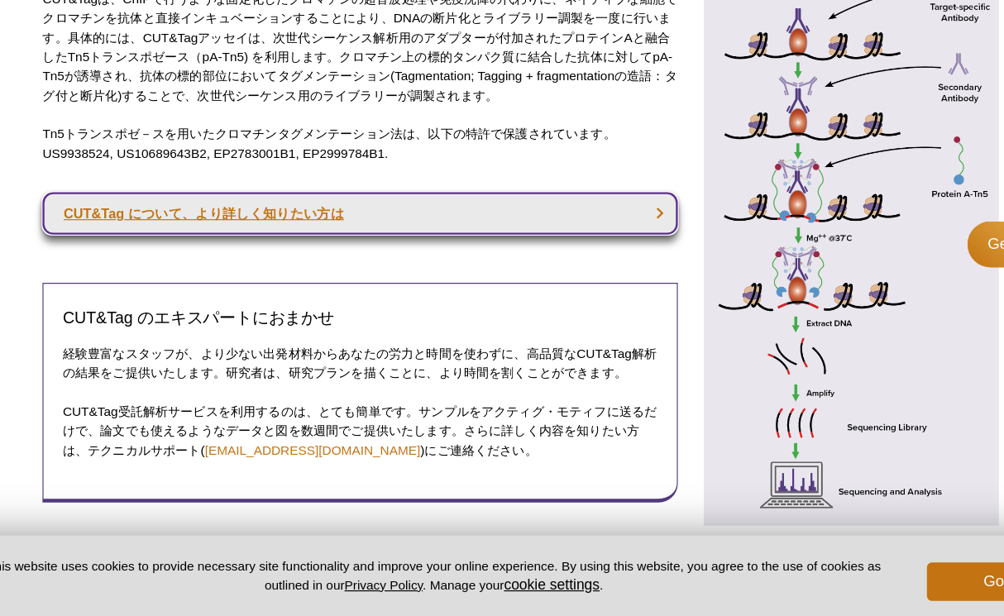
click at [613, 272] on link "CUT&Tag について、より詳しく知りたい方は" at bounding box center [359, 270] width 545 height 36
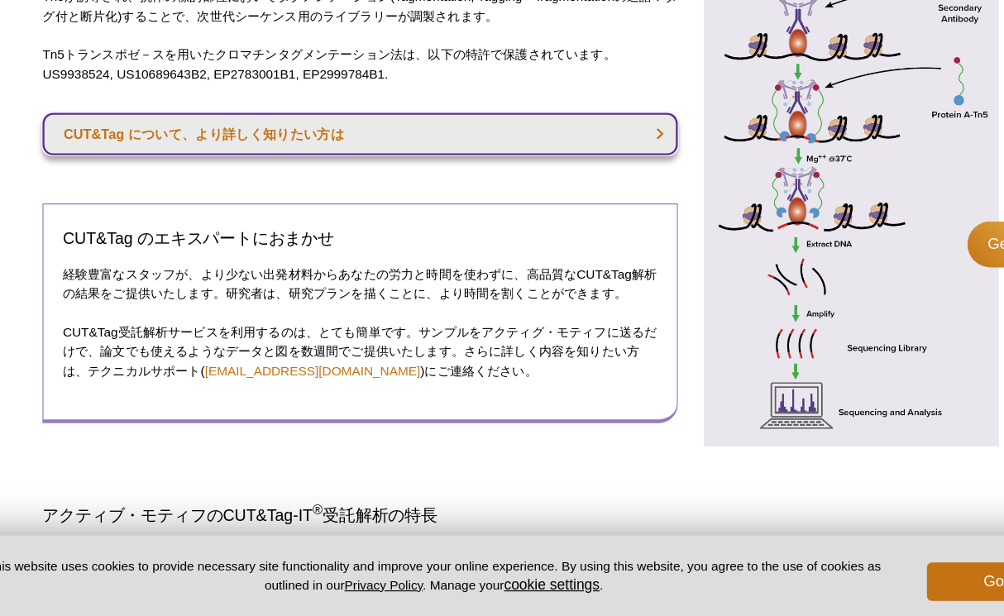
scroll to position [563, 0]
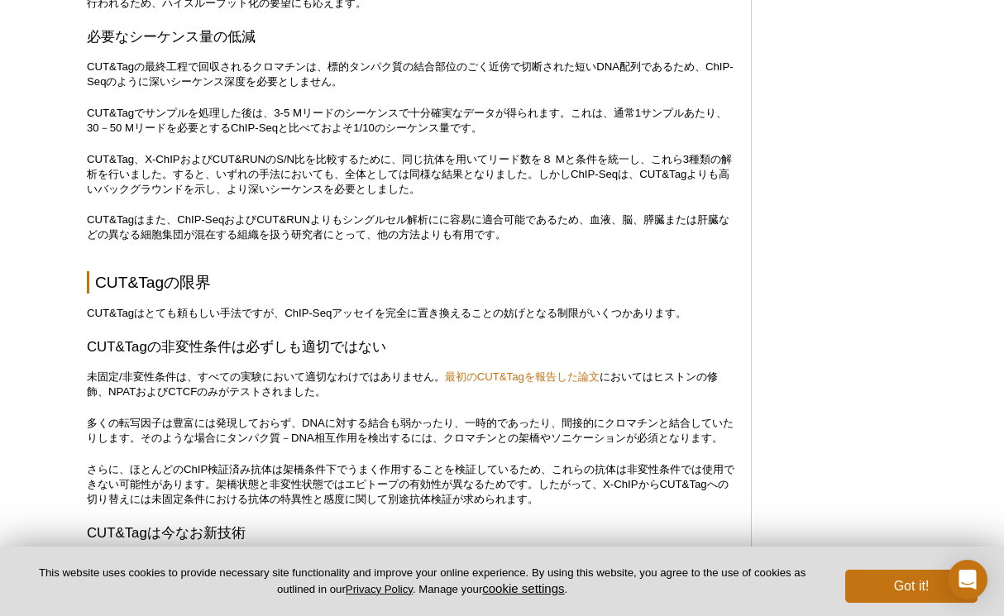
scroll to position [5061, 0]
